Goal: Information Seeking & Learning: Learn about a topic

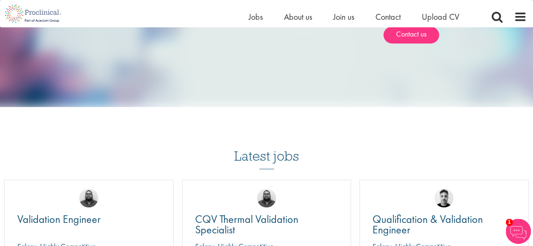
scroll to position [535, 0]
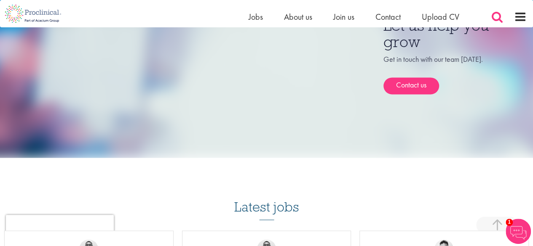
click at [492, 17] on span at bounding box center [496, 17] width 13 height 13
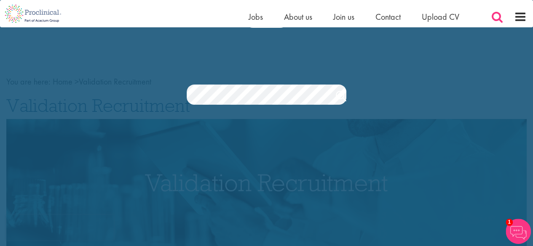
scroll to position [0, 0]
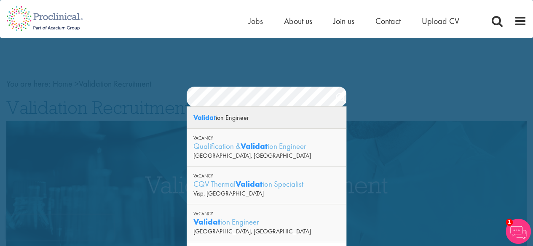
click at [229, 119] on div "Validat ion Engineer" at bounding box center [266, 118] width 159 height 22
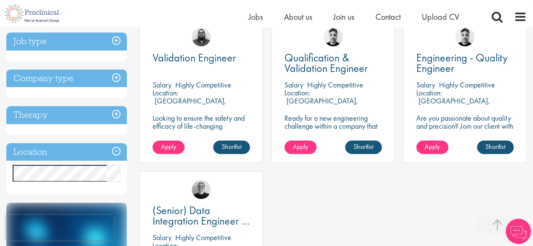
scroll to position [175, 0]
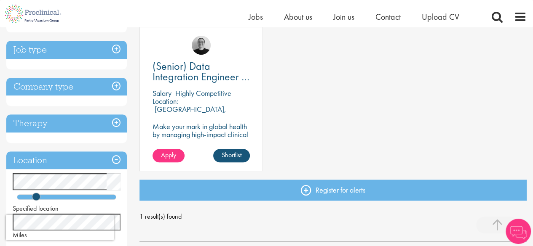
scroll to position [161, 0]
